Goal: Task Accomplishment & Management: Manage account settings

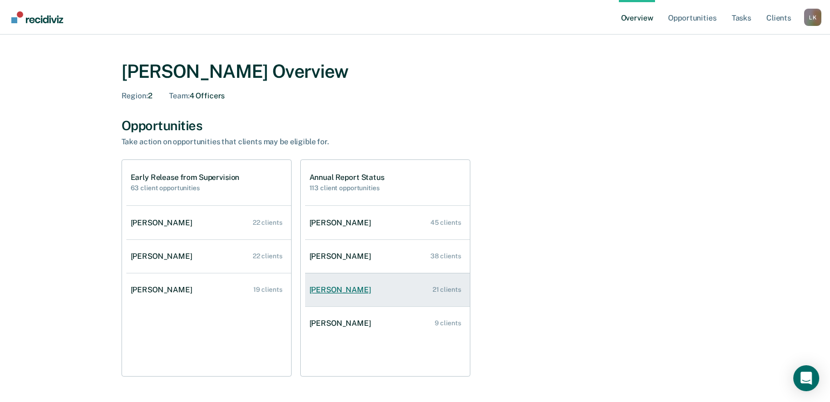
click at [347, 290] on div "[PERSON_NAME]" at bounding box center [343, 289] width 66 height 9
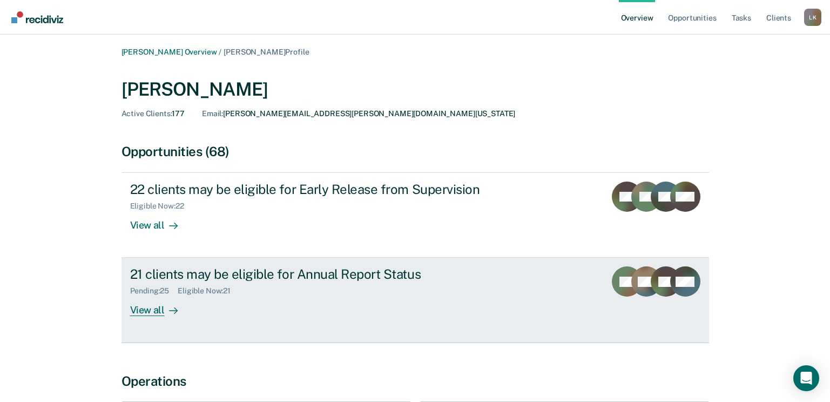
click at [143, 313] on div "View all" at bounding box center [160, 305] width 61 height 21
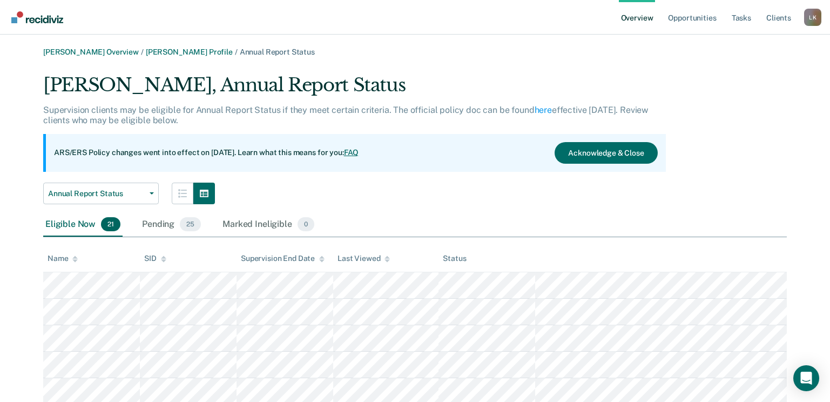
click at [75, 259] on icon at bounding box center [74, 259] width 5 height 7
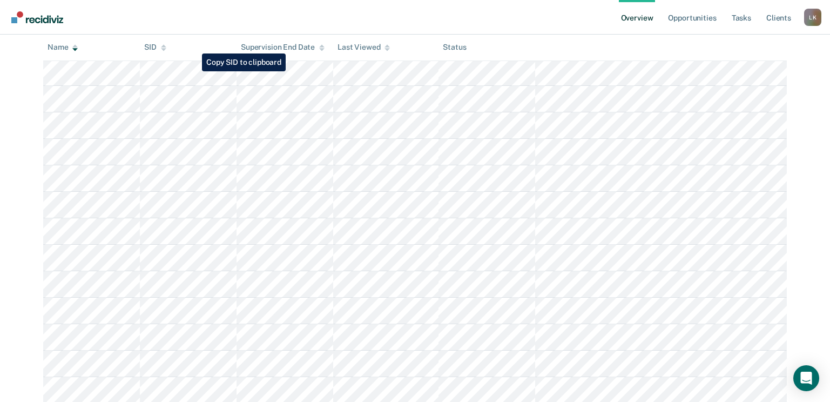
scroll to position [461, 0]
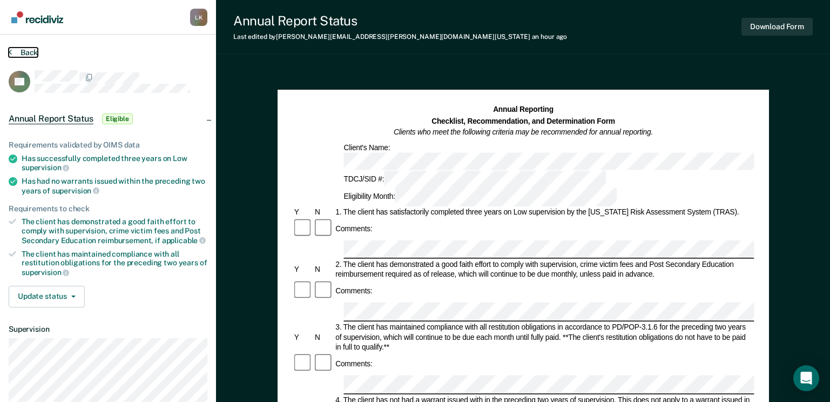
click at [19, 52] on button "Back" at bounding box center [23, 53] width 29 height 10
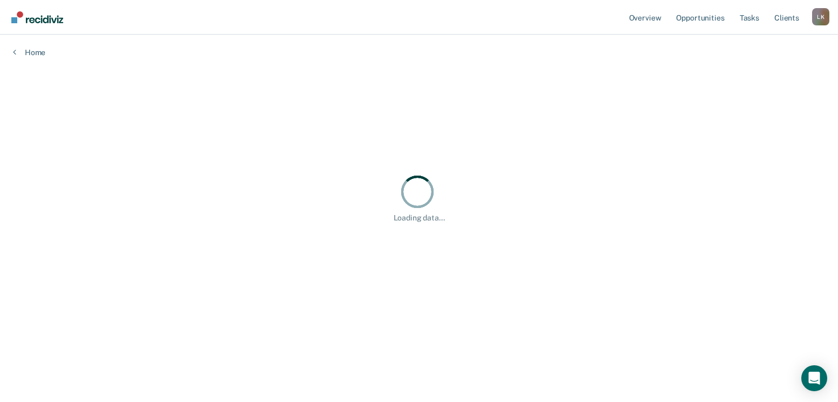
click at [52, 22] on img "Go to Recidiviz Home" at bounding box center [37, 17] width 52 height 12
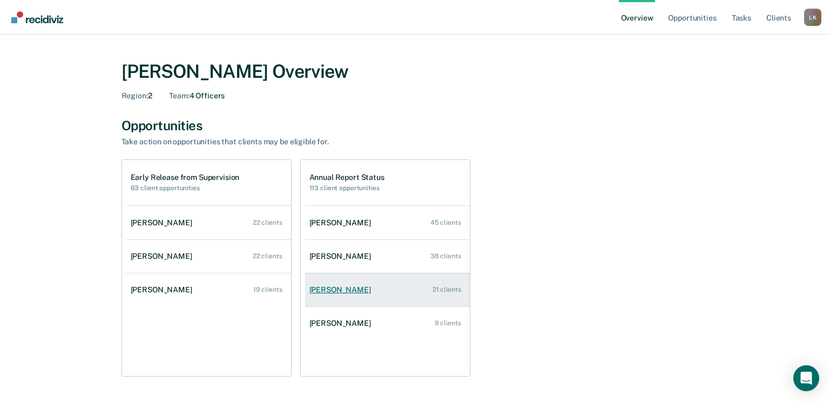
click at [321, 291] on div "[PERSON_NAME]" at bounding box center [343, 289] width 66 height 9
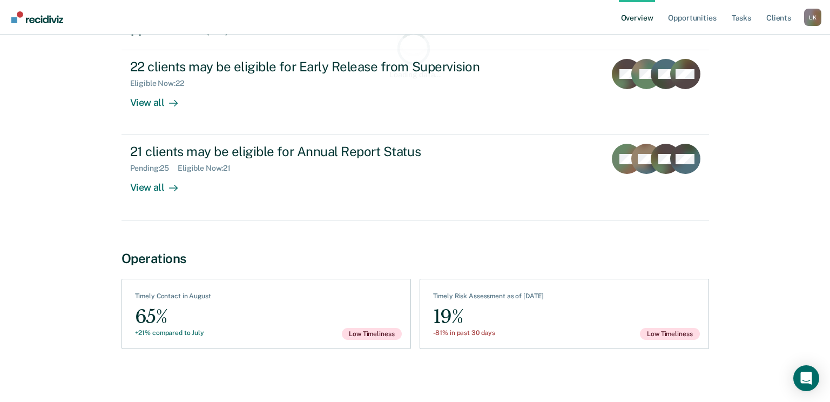
scroll to position [126, 0]
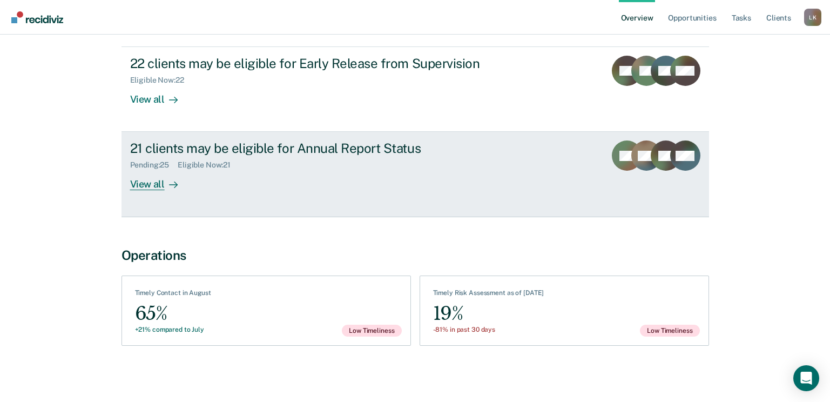
click at [170, 185] on icon at bounding box center [173, 184] width 9 height 9
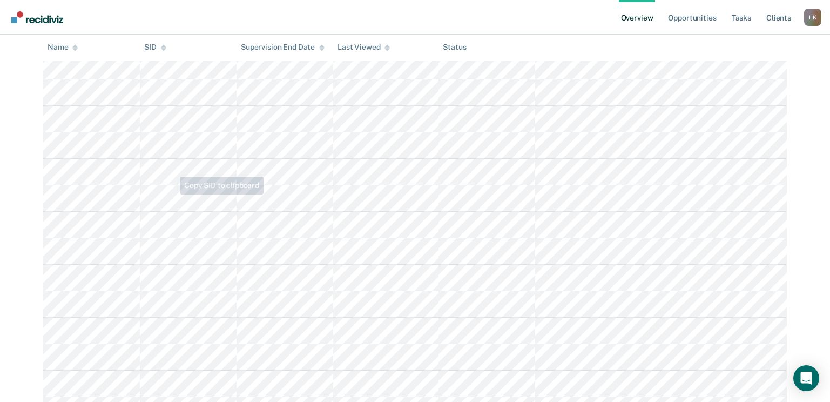
scroll to position [54, 0]
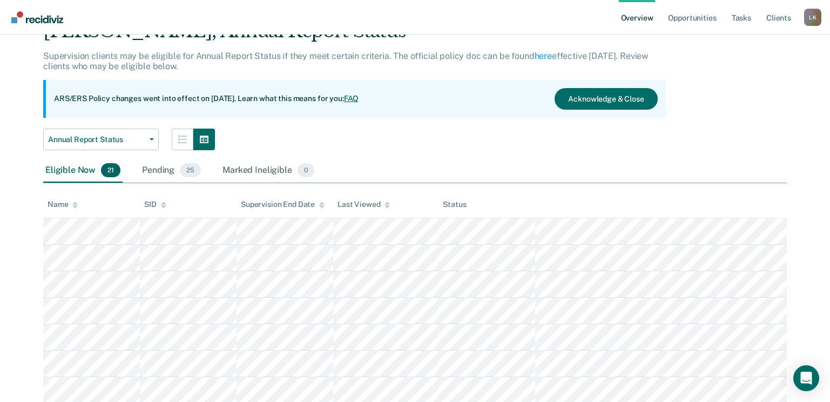
click at [65, 202] on div "Name" at bounding box center [63, 204] width 30 height 9
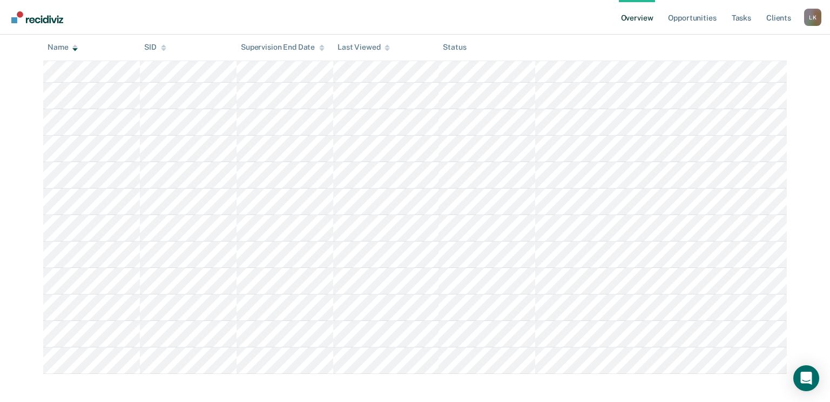
scroll to position [461, 0]
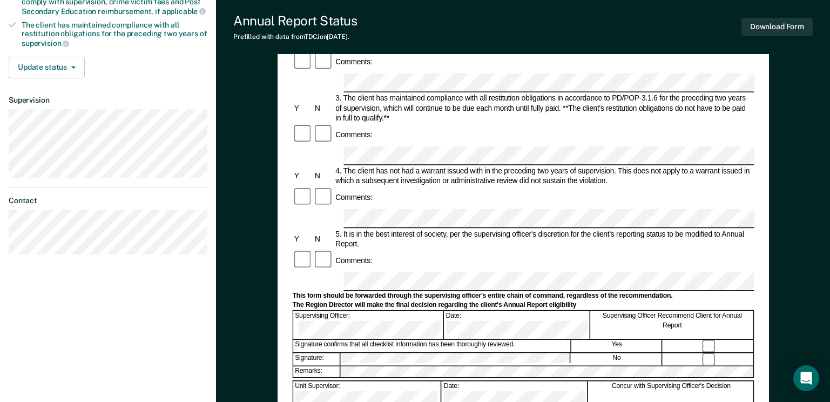
scroll to position [216, 0]
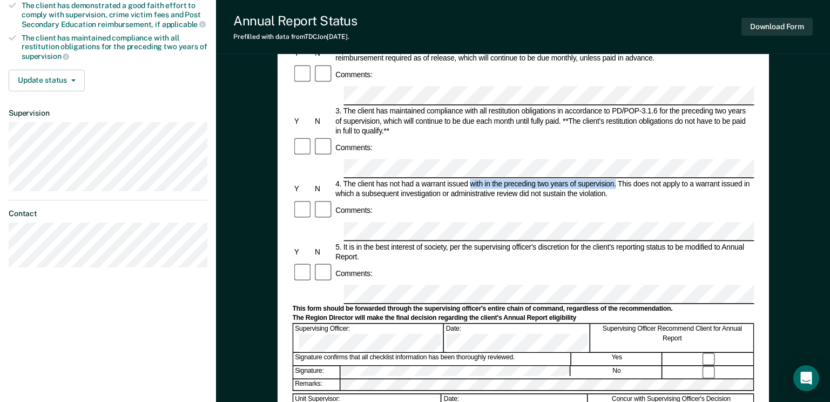
drag, startPoint x: 616, startPoint y: 106, endPoint x: 472, endPoint y: 105, distance: 143.7
click at [472, 179] on div "4. The client has not had a warrant issued with in the preceding two years of s…" at bounding box center [544, 189] width 420 height 20
copy div "with in the preceding two years of supervision."
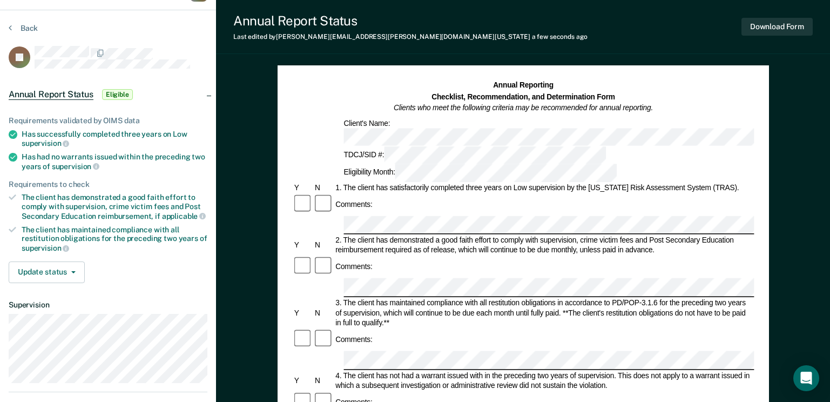
scroll to position [0, 0]
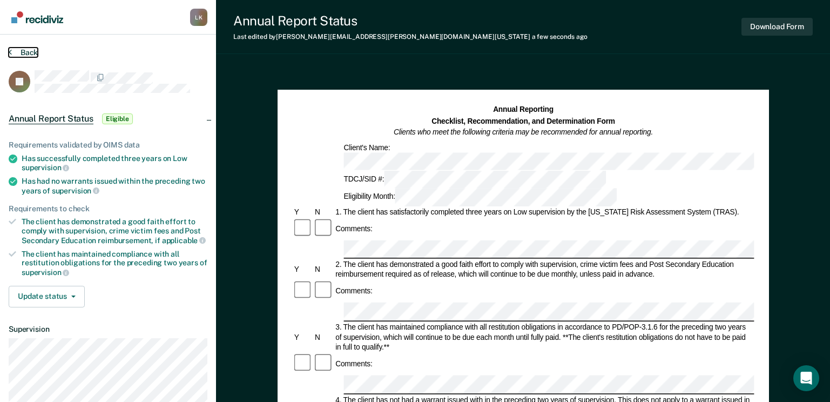
click at [26, 50] on button "Back" at bounding box center [23, 53] width 29 height 10
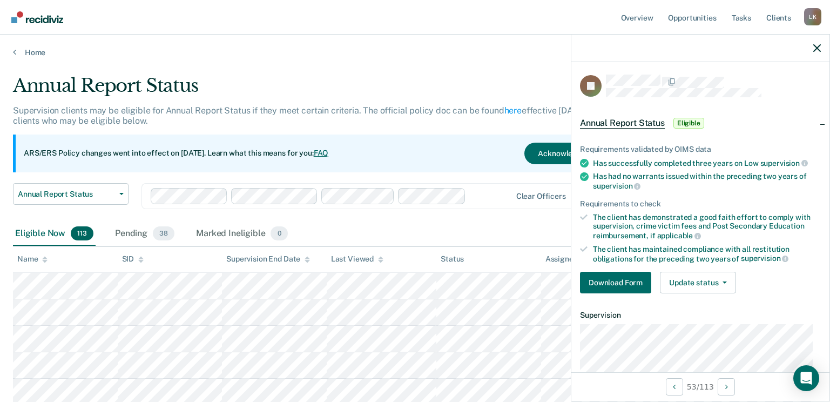
click at [25, 14] on img "Go to Recidiviz Home" at bounding box center [37, 17] width 52 height 12
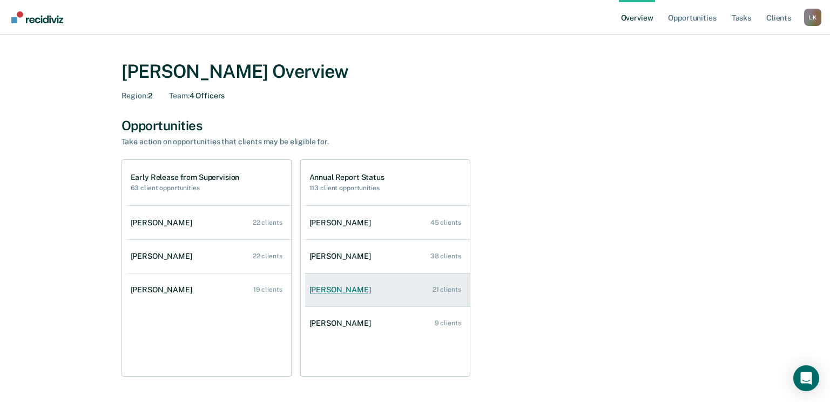
click at [329, 285] on div "[PERSON_NAME]" at bounding box center [343, 289] width 66 height 9
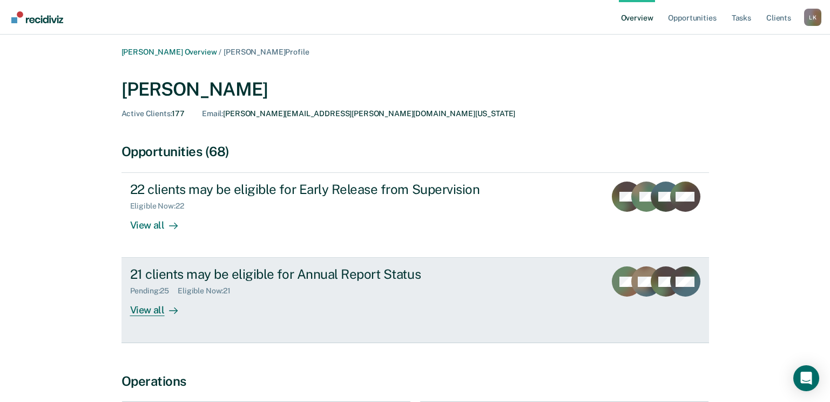
click at [140, 310] on div "View all" at bounding box center [160, 305] width 61 height 21
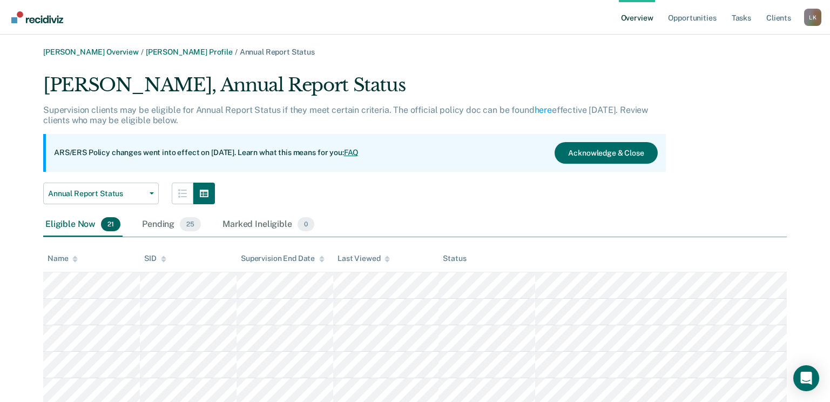
click at [78, 258] on icon at bounding box center [74, 259] width 5 height 7
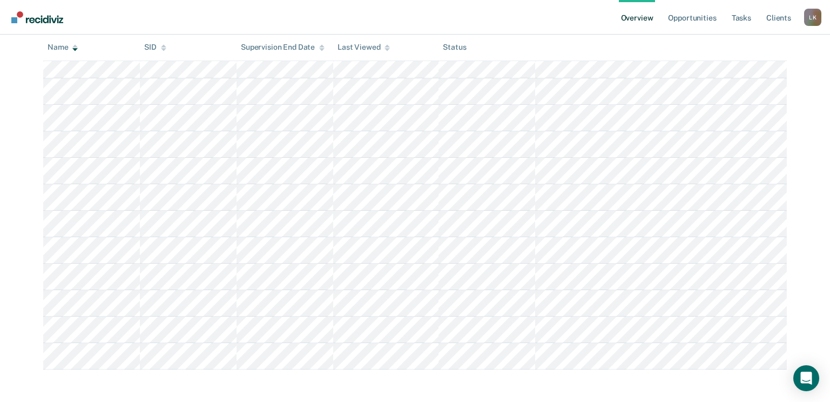
scroll to position [461, 0]
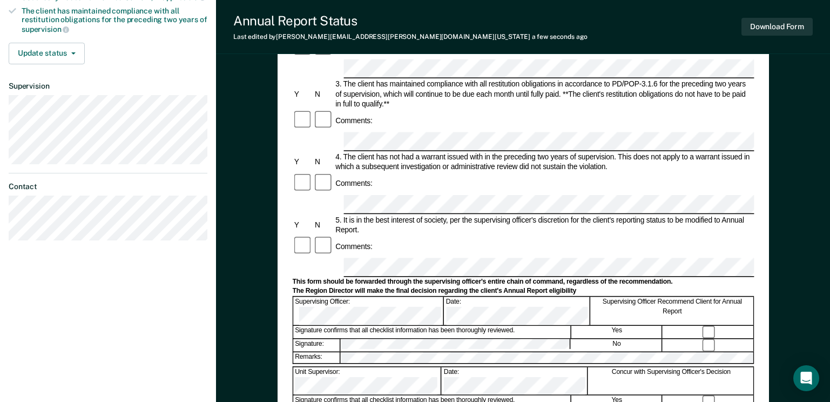
scroll to position [270, 0]
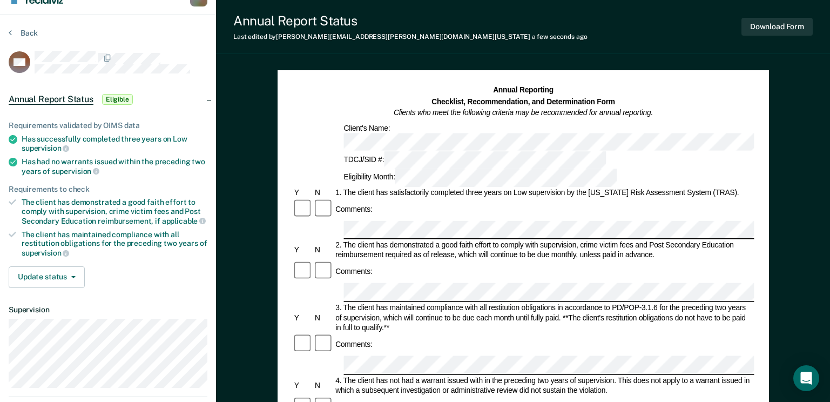
scroll to position [0, 0]
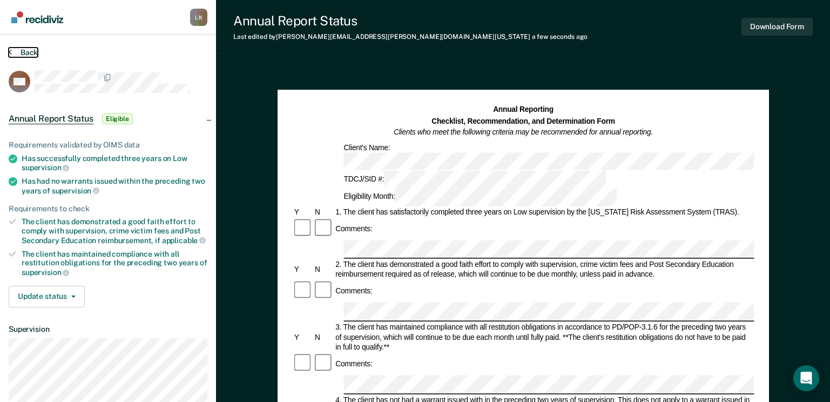
click at [28, 52] on button "Back" at bounding box center [23, 53] width 29 height 10
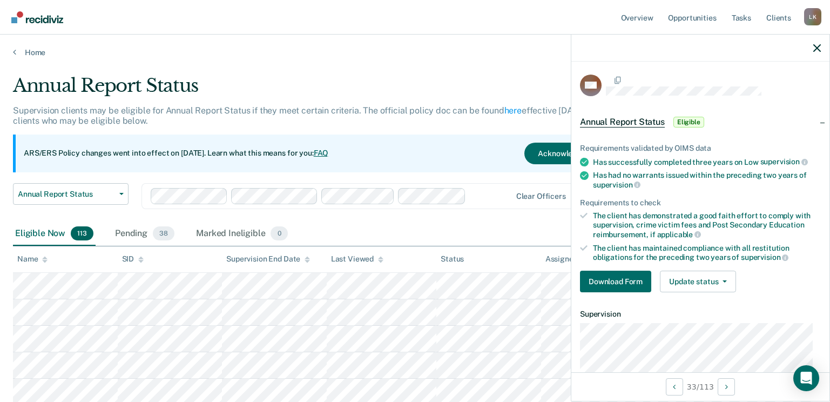
click at [39, 22] on img "Go to Recidiviz Home" at bounding box center [37, 17] width 52 height 12
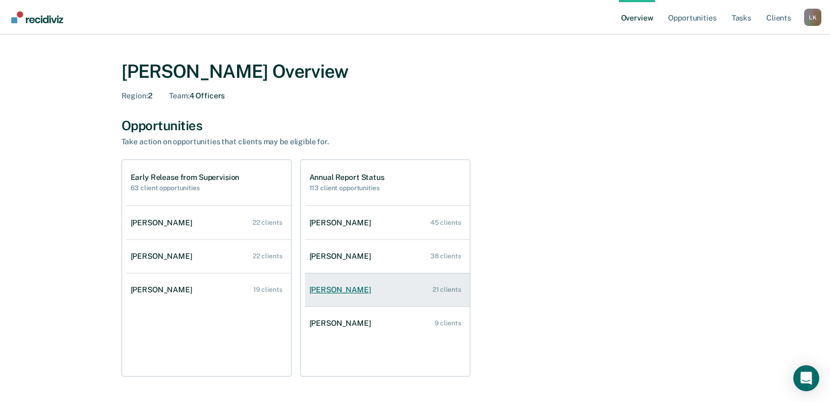
click at [341, 287] on div "[PERSON_NAME]" at bounding box center [343, 289] width 66 height 9
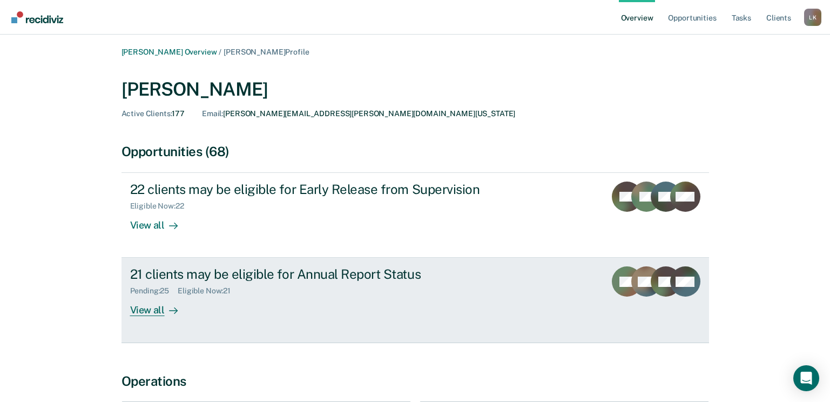
click at [154, 312] on div "View all" at bounding box center [160, 305] width 61 height 21
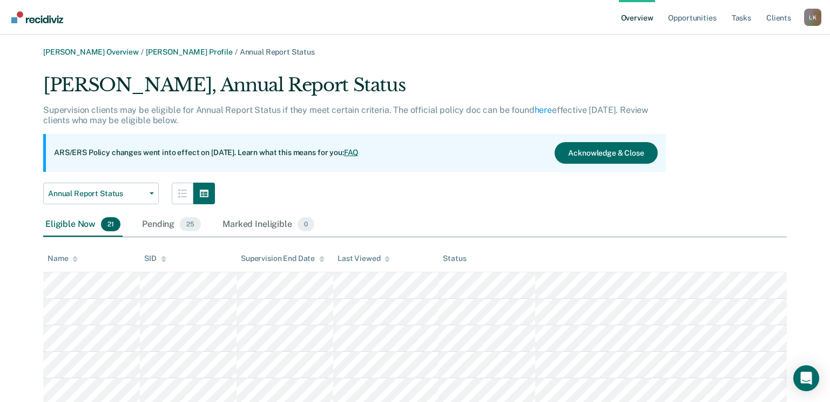
click at [66, 257] on div "Name" at bounding box center [63, 258] width 30 height 9
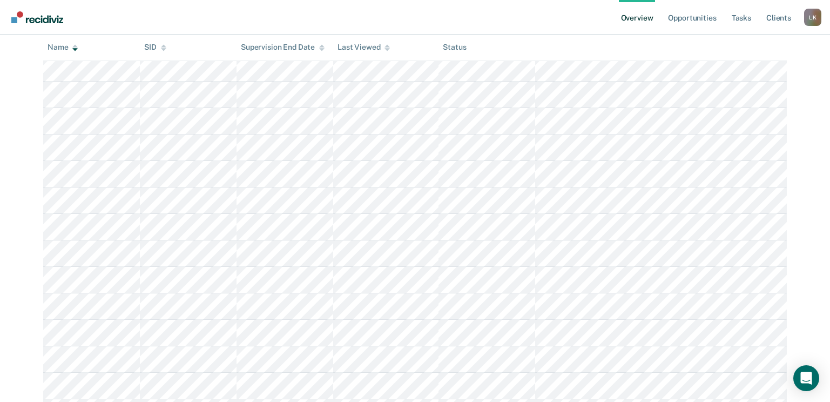
scroll to position [461, 0]
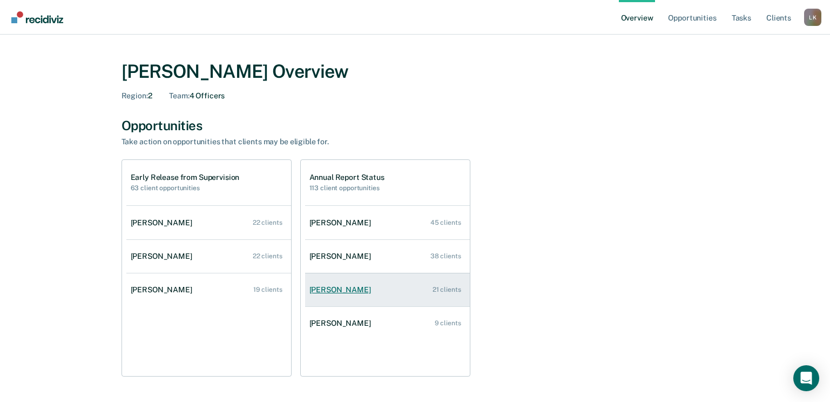
click at [348, 290] on div "[PERSON_NAME]" at bounding box center [343, 289] width 66 height 9
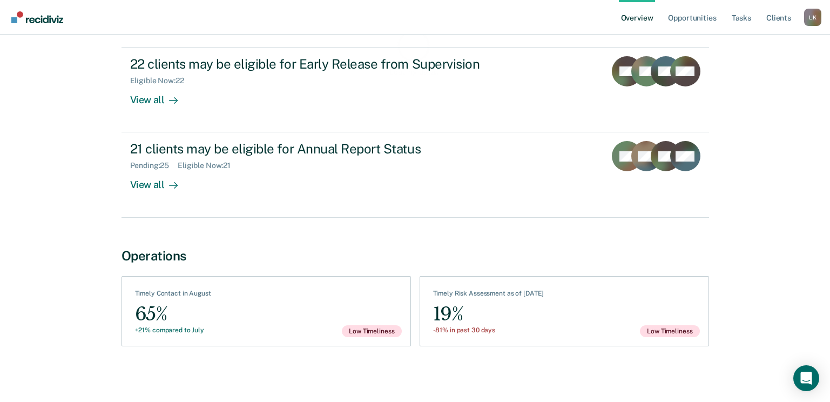
scroll to position [126, 0]
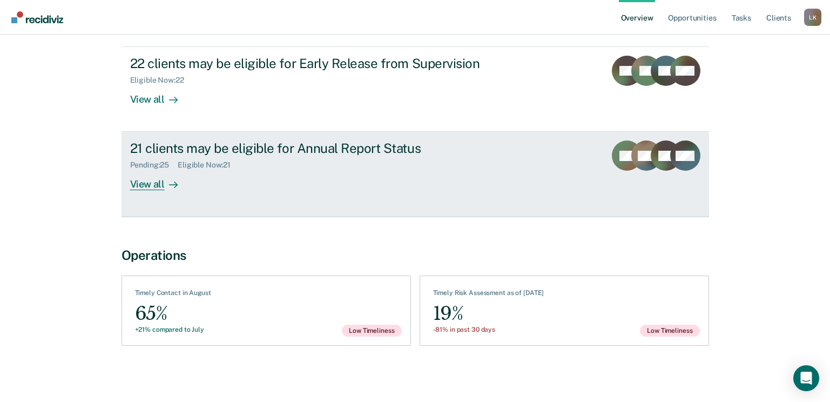
click at [146, 191] on link "21 clients may be eligible for Annual Report Status Pending : 25 Eligible Now :…" at bounding box center [416, 174] width 588 height 85
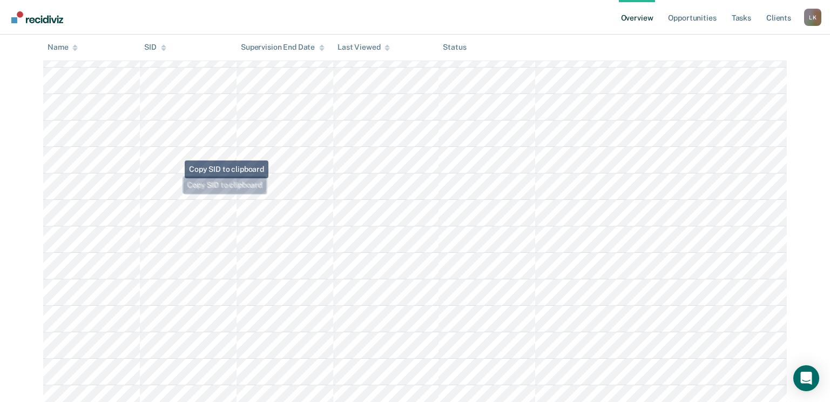
scroll to position [137, 0]
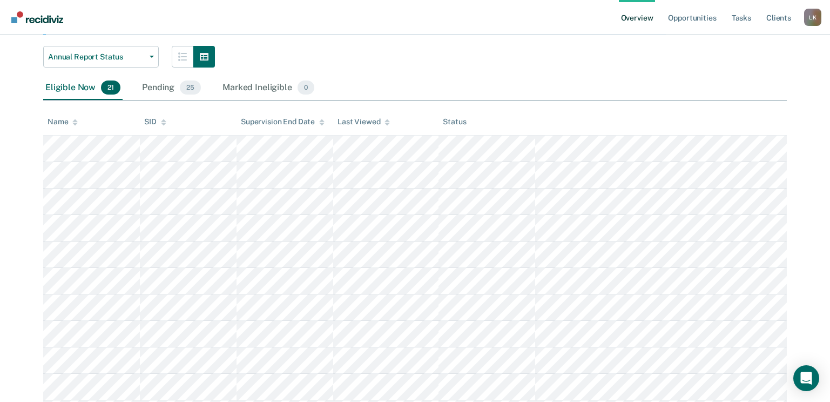
click at [74, 117] on div at bounding box center [74, 121] width 5 height 9
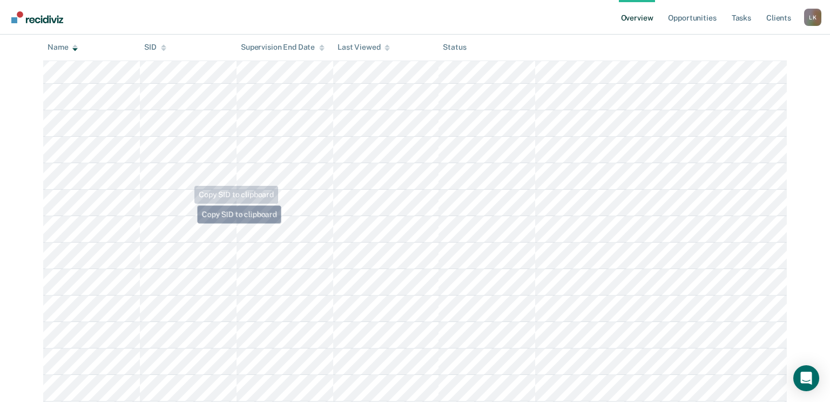
scroll to position [461, 0]
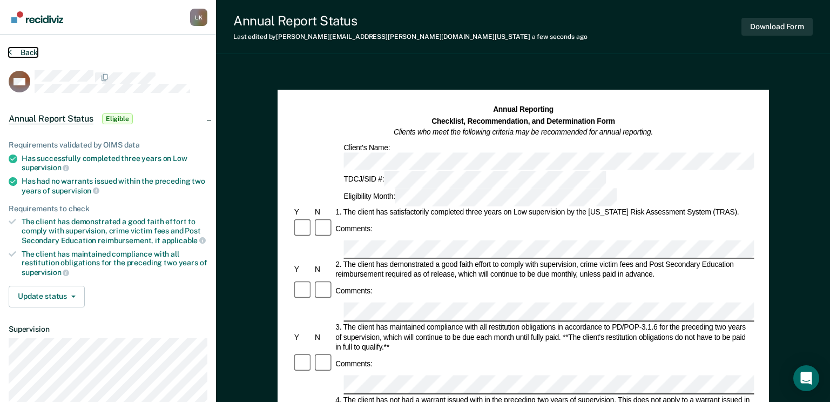
click at [23, 50] on button "Back" at bounding box center [23, 53] width 29 height 10
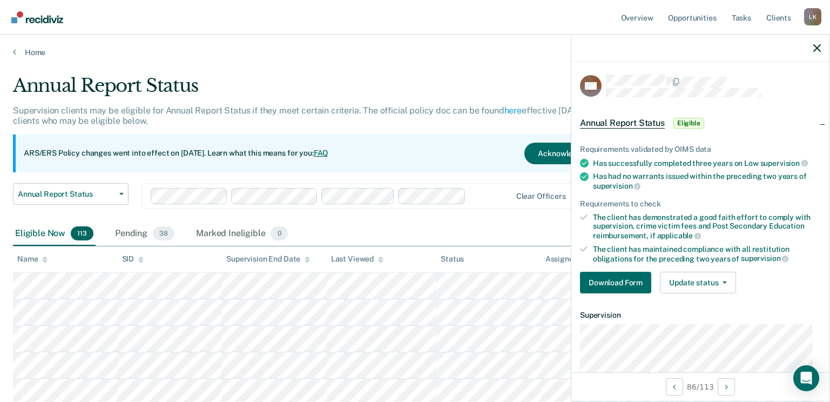
click at [50, 22] on img "Go to Recidiviz Home" at bounding box center [37, 17] width 52 height 12
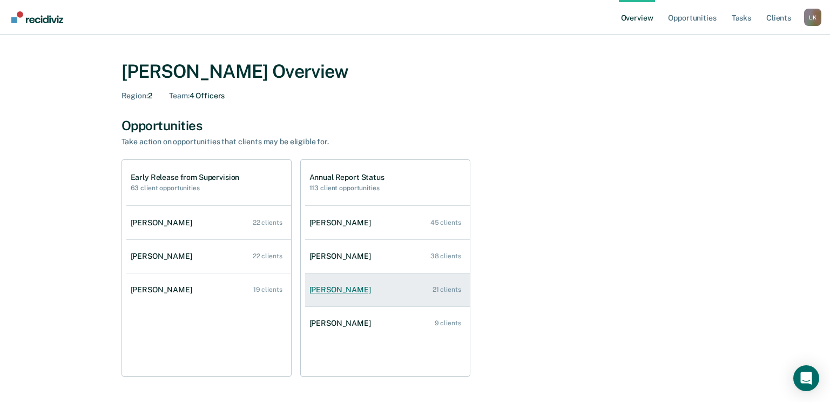
click at [343, 288] on div "[PERSON_NAME]" at bounding box center [343, 289] width 66 height 9
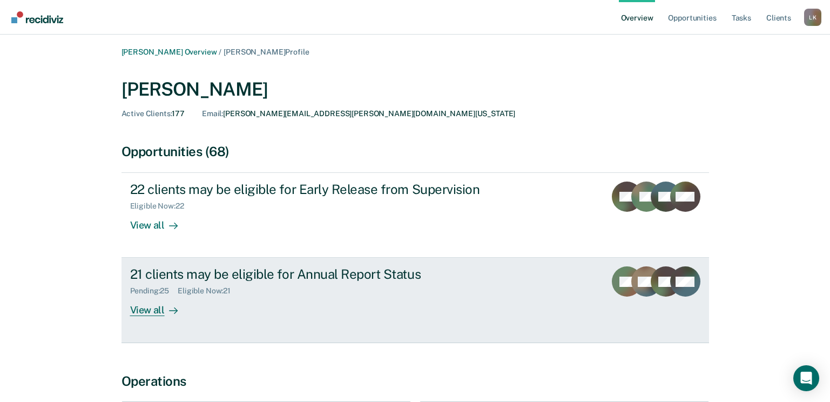
click at [148, 314] on div "View all" at bounding box center [160, 305] width 61 height 21
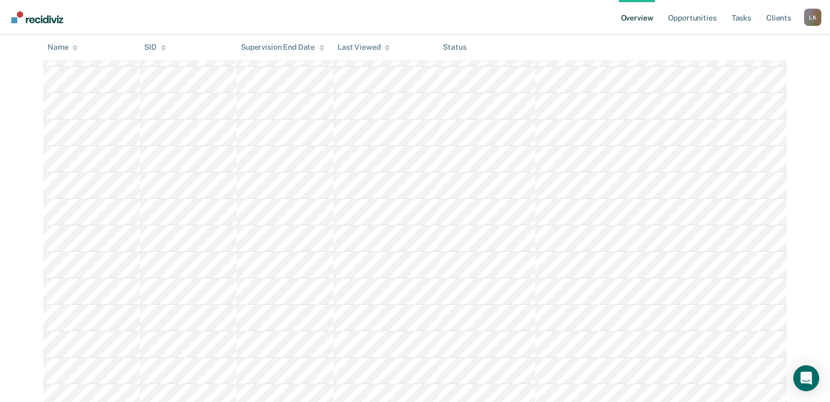
scroll to position [83, 0]
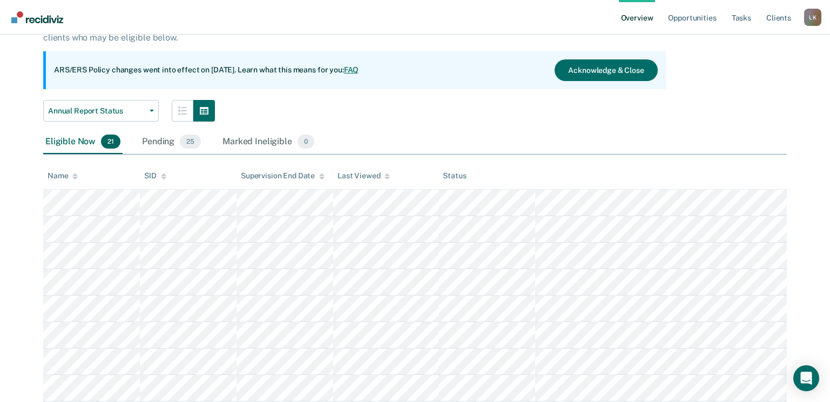
click at [78, 176] on icon at bounding box center [74, 176] width 5 height 7
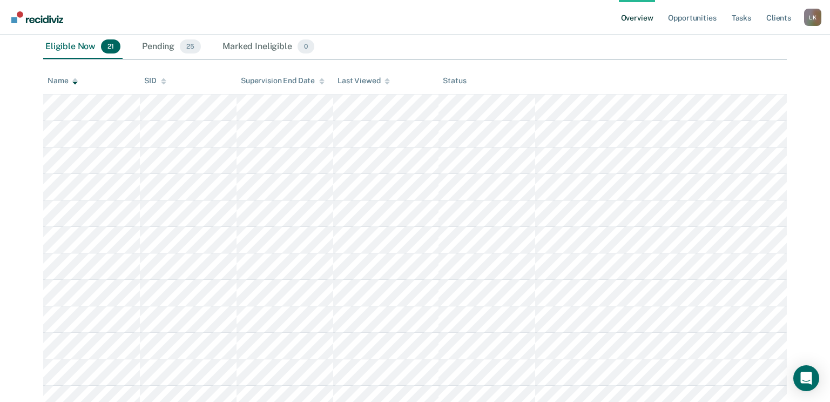
scroll to position [461, 0]
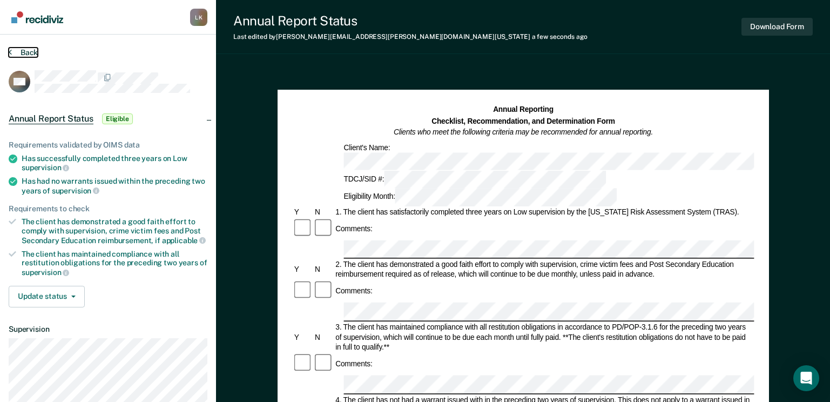
click at [22, 50] on button "Back" at bounding box center [23, 53] width 29 height 10
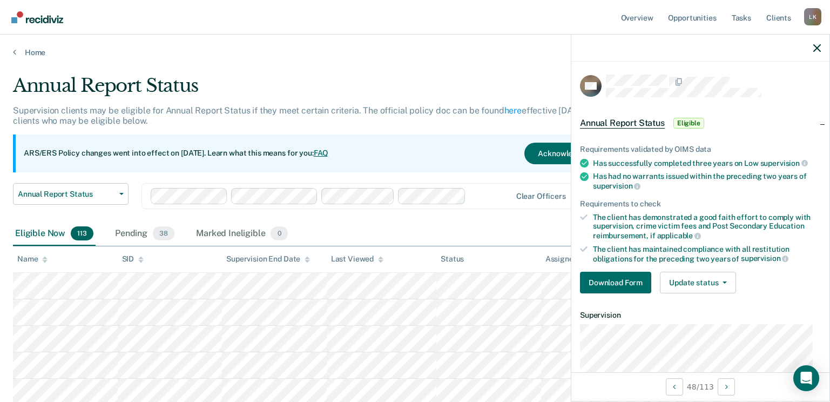
click at [35, 15] on img "Go to Recidiviz Home" at bounding box center [37, 17] width 52 height 12
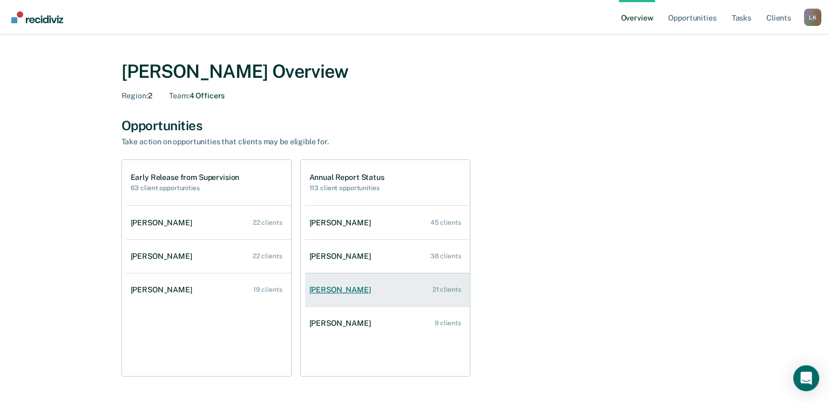
click at [339, 290] on div "[PERSON_NAME]" at bounding box center [343, 289] width 66 height 9
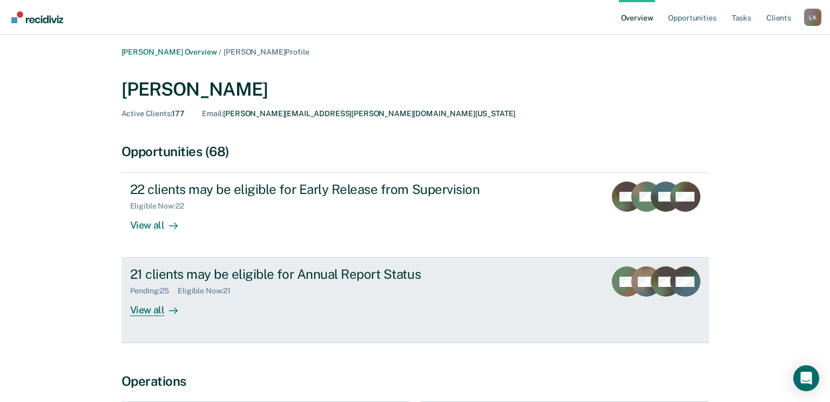
click at [144, 316] on div "View all" at bounding box center [160, 305] width 61 height 21
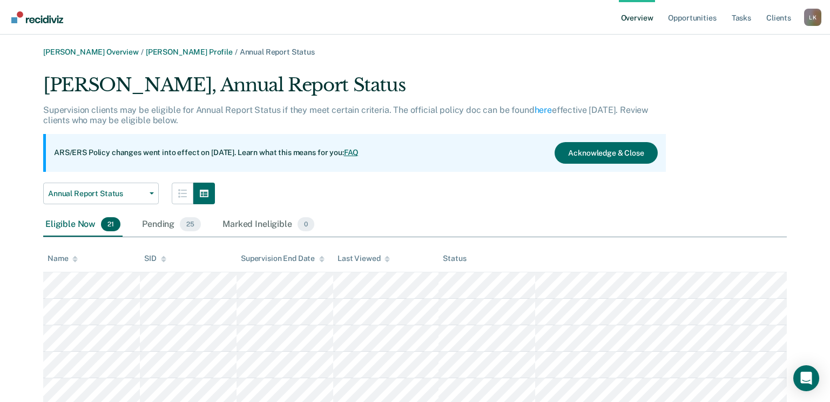
click at [76, 261] on icon at bounding box center [74, 260] width 5 height 3
